Goal: Task Accomplishment & Management: Manage account settings

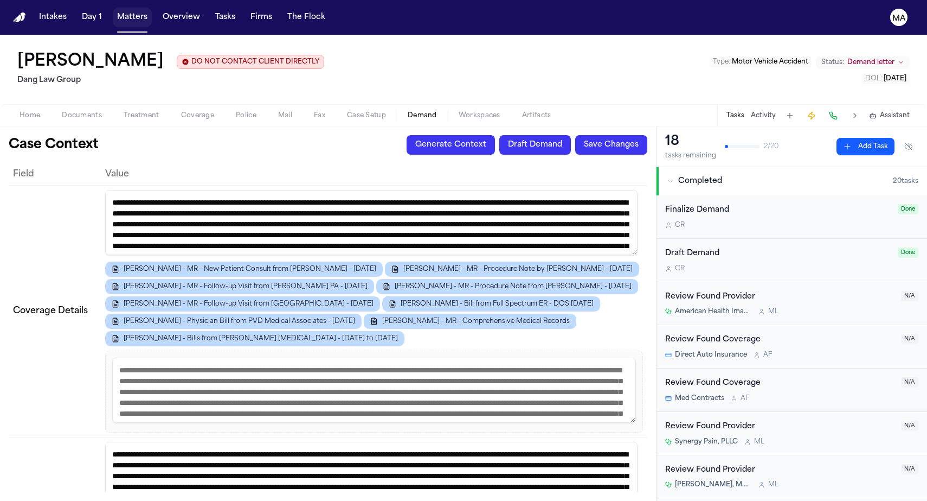
click at [113, 11] on button "Matters" at bounding box center [132, 18] width 39 height 20
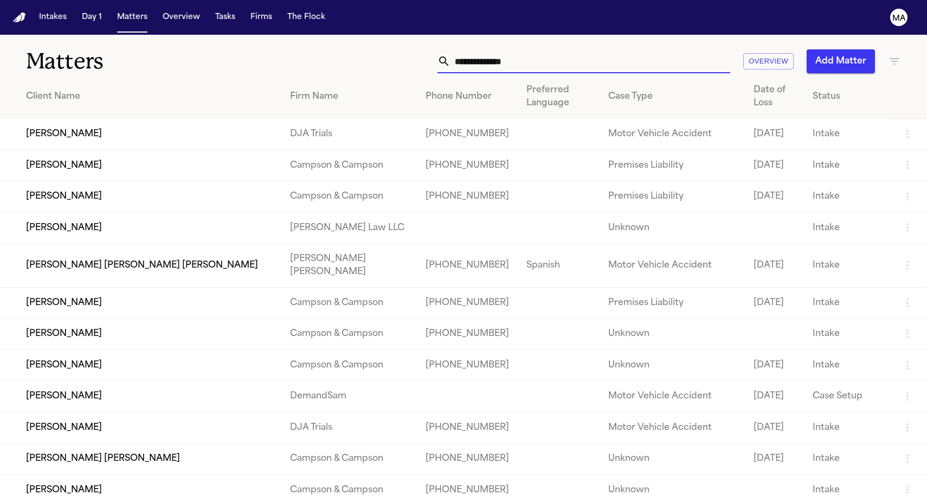
click at [674, 49] on input "text" at bounding box center [591, 61] width 280 height 24
click at [893, 49] on div "Overview Add Matter" at bounding box center [588, 61] width 625 height 24
click at [894, 55] on icon "button" at bounding box center [894, 61] width 13 height 13
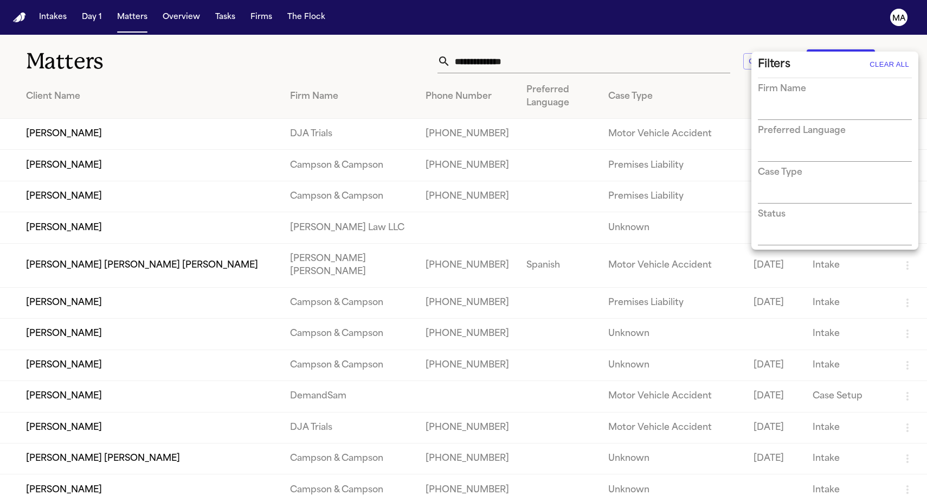
click at [817, 104] on input "text" at bounding box center [827, 111] width 138 height 15
type input "******"
click at [827, 112] on li "[PERSON_NAME] & [PERSON_NAME]" at bounding box center [835, 124] width 154 height 33
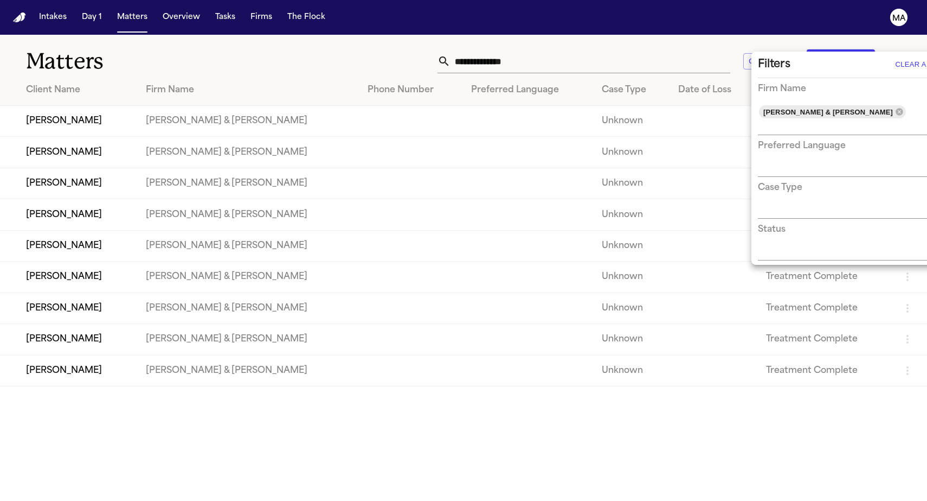
click at [524, 392] on div at bounding box center [463, 250] width 927 height 501
